Goal: Information Seeking & Learning: Check status

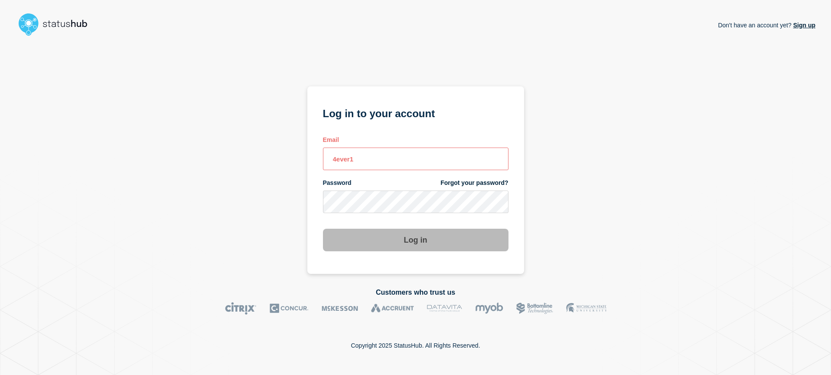
type input "4ever1\"
drag, startPoint x: 410, startPoint y: 154, endPoint x: 274, endPoint y: 146, distance: 136.4
click at [274, 146] on div "Don't have an account yet? Sign up Log in to your account Email 4ever1\ Passwor…" at bounding box center [416, 156] width 800 height 234
click at [430, 154] on input "noc@catonetworks.com\" at bounding box center [416, 158] width 186 height 23
type input "[EMAIL_ADDRESS][DOMAIN_NAME]"
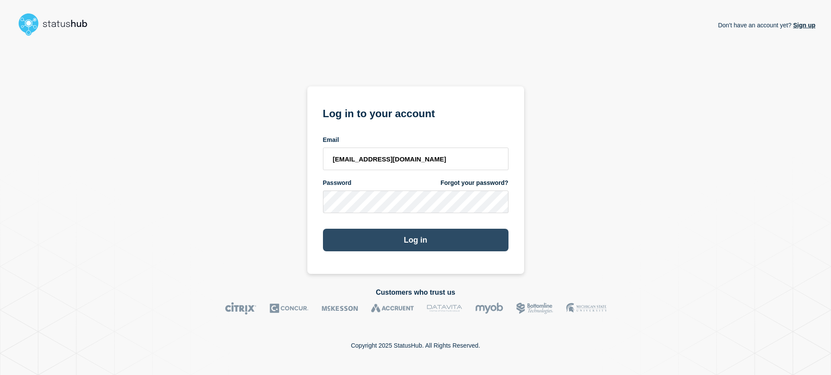
click at [417, 244] on button "Log in" at bounding box center [416, 240] width 186 height 23
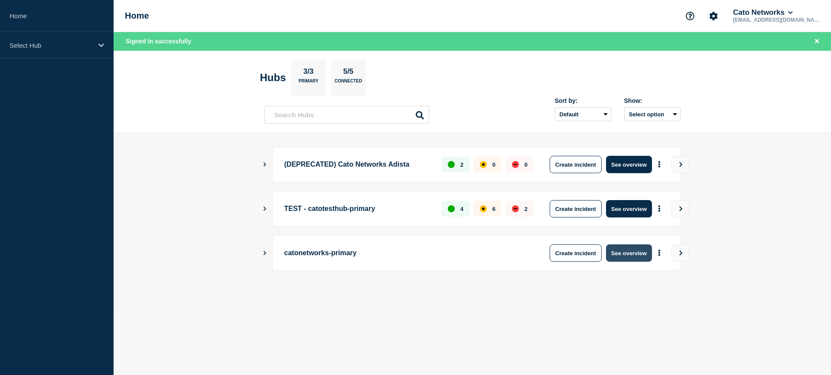
click at [639, 254] on button "See overview" at bounding box center [629, 252] width 46 height 17
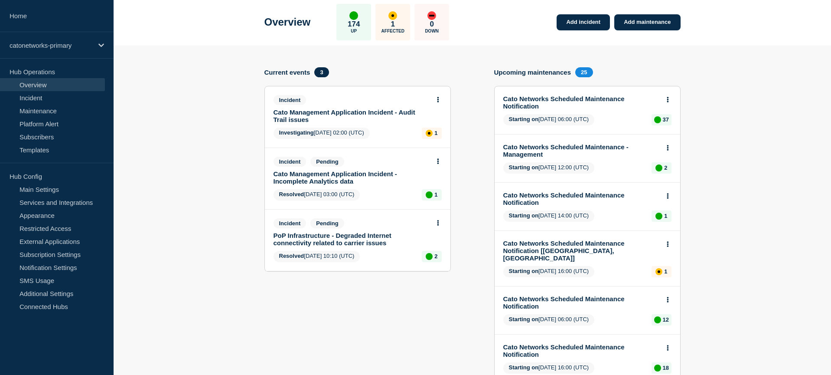
scroll to position [40, 0]
click at [395, 122] on link "Cato Management Application Incident - Audit Trail issues" at bounding box center [352, 115] width 157 height 15
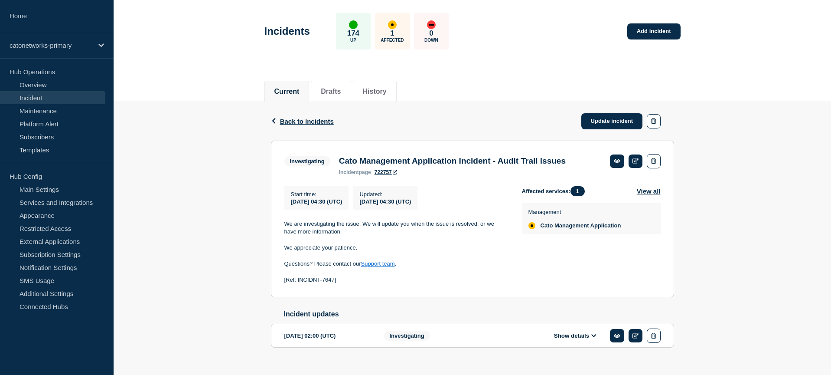
scroll to position [33, 0]
click at [714, 122] on div "Back Back to Incidents Update incident Investigating Cato Management Applicatio…" at bounding box center [473, 237] width 718 height 273
click at [753, 104] on div "Back Back to Incidents Update incident Investigating Cato Management Applicatio…" at bounding box center [473, 237] width 718 height 273
click at [39, 97] on link "Incident" at bounding box center [52, 97] width 105 height 13
